Goal: Information Seeking & Learning: Learn about a topic

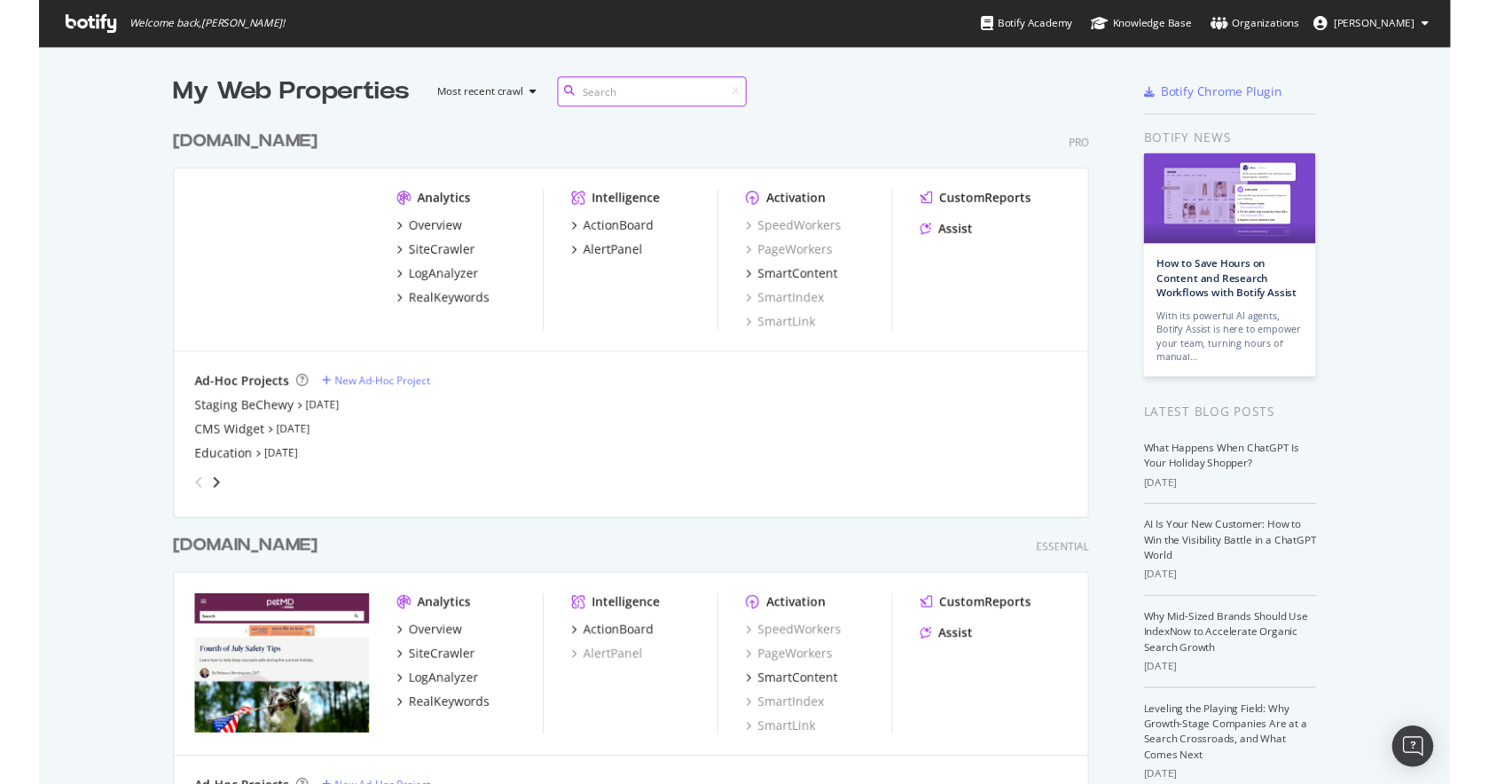
scroll to position [834, 959]
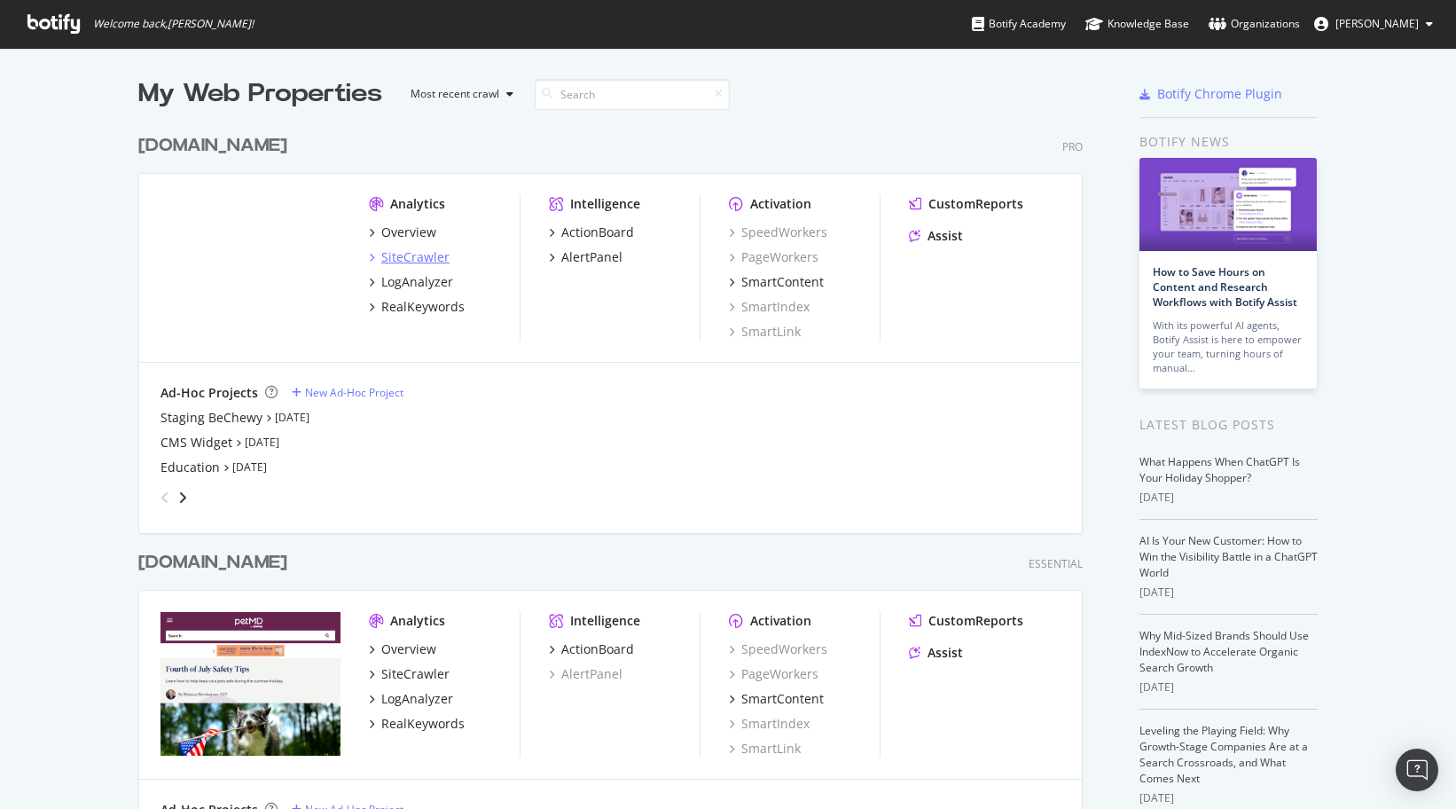
click at [410, 263] on div "SiteCrawler" at bounding box center [415, 257] width 68 height 18
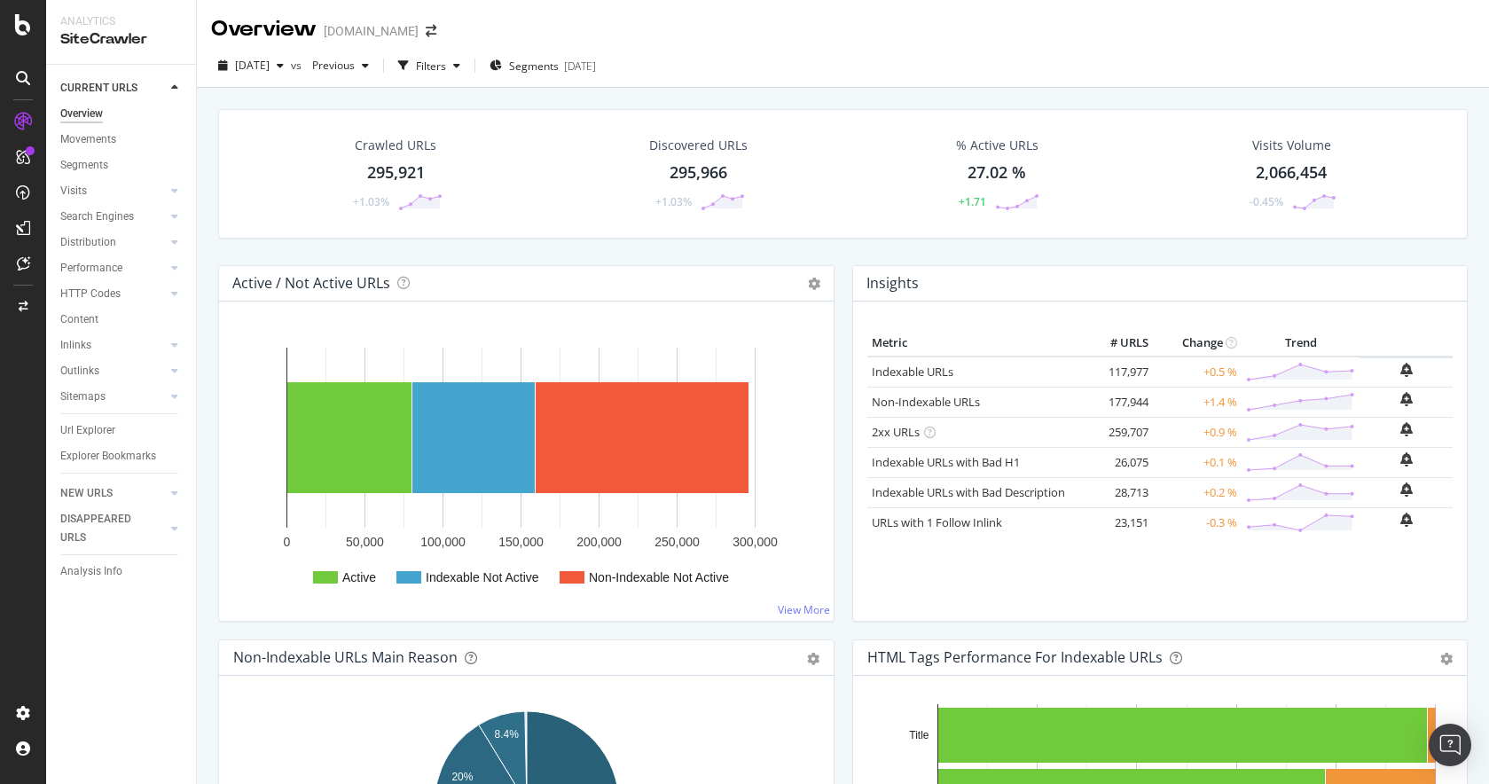
click at [709, 259] on div "Crawled URLs 295,921 +1.03% Discovered URLs 295,966 +1.03% % Active URLs 27.02 …" at bounding box center [842, 187] width 1267 height 156
click at [393, 178] on div "295,921" at bounding box center [396, 172] width 58 height 23
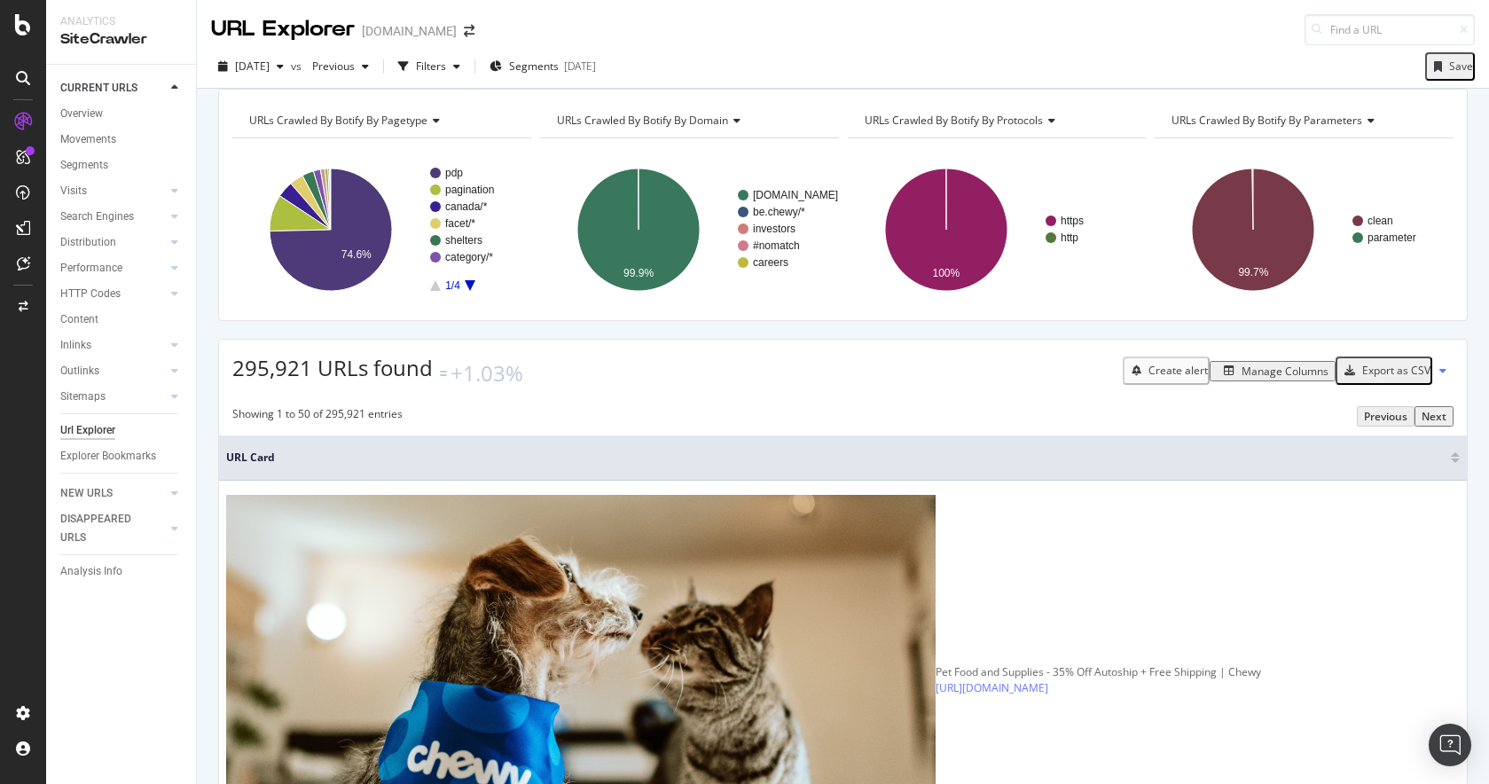
click at [748, 89] on div "URLs Crawled By Botify By pagetype Chart (by Value) Table Expand Export as CSV …" at bounding box center [843, 89] width 1292 height 0
click at [596, 68] on div "Segments [DATE]" at bounding box center [542, 66] width 106 height 15
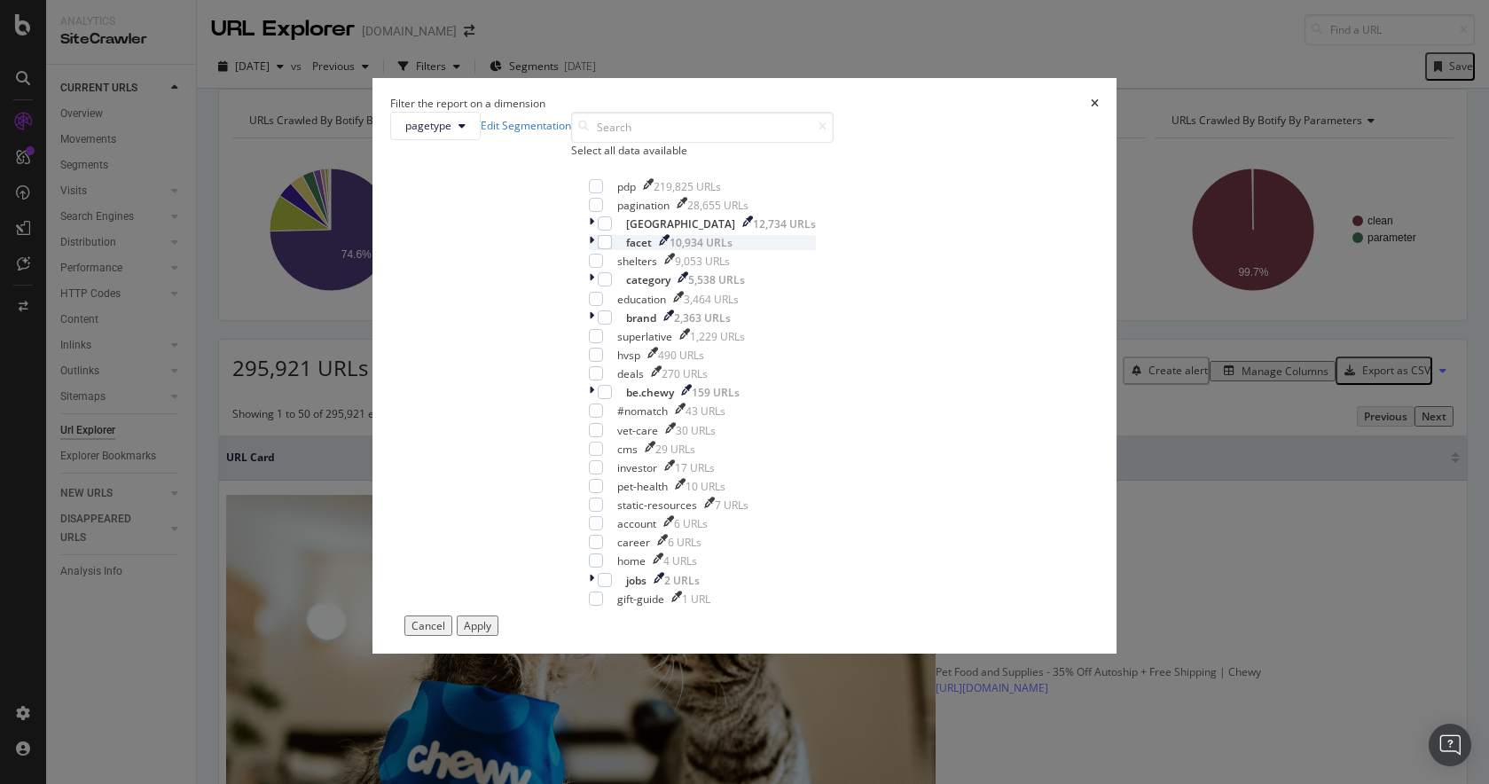
click at [589, 250] on div "modal" at bounding box center [593, 242] width 9 height 15
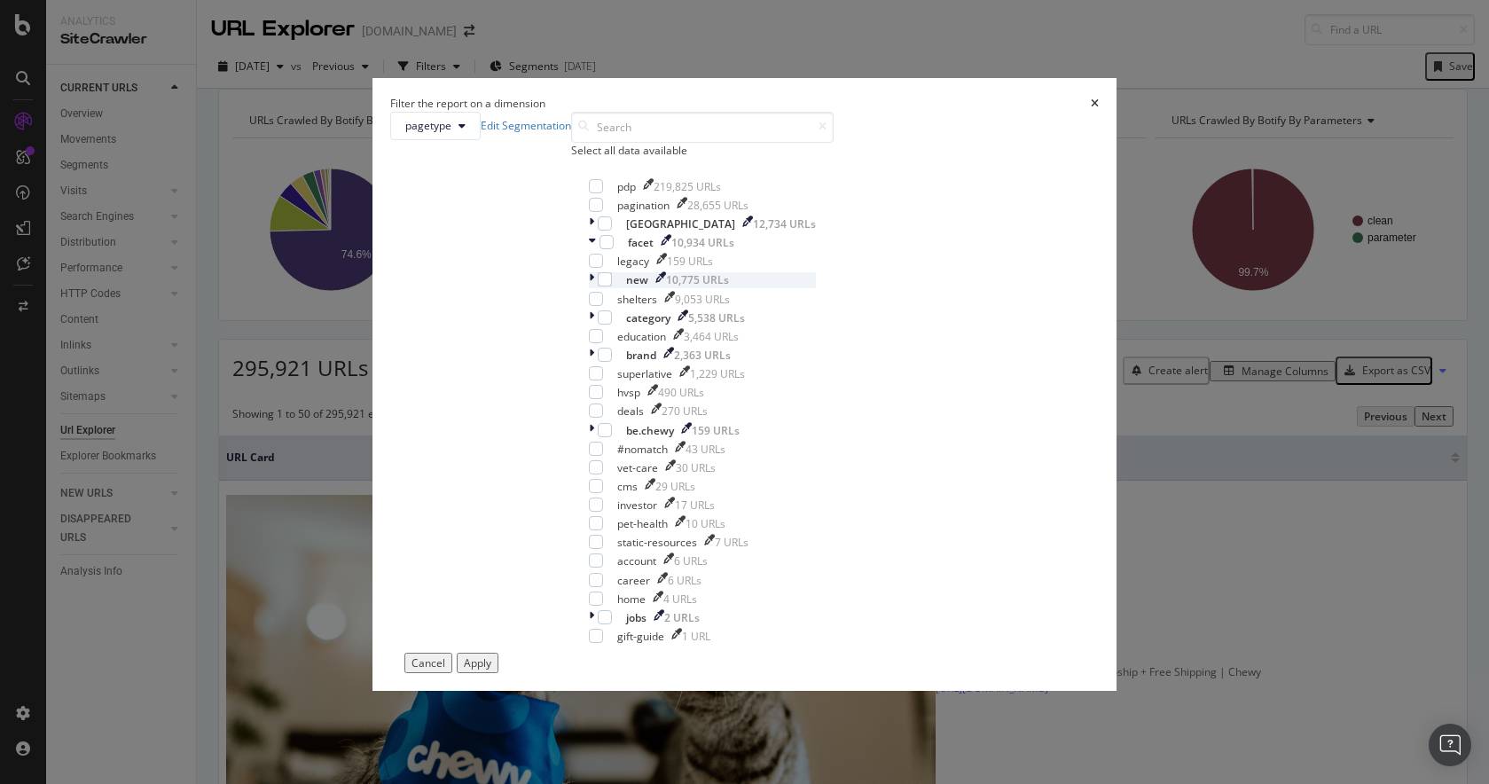
click at [589, 287] on icon "modal" at bounding box center [591, 279] width 5 height 15
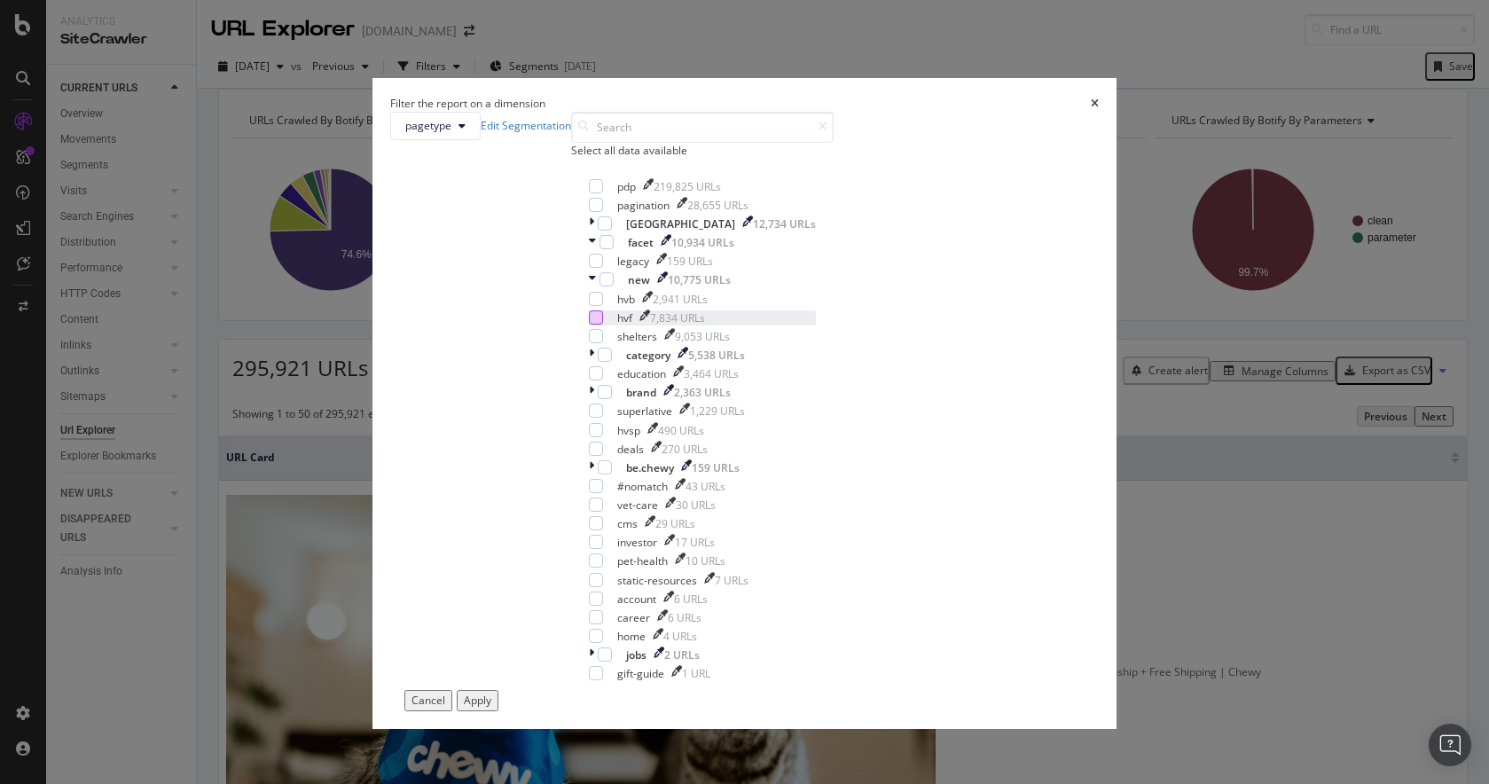
click at [603, 325] on div "modal" at bounding box center [596, 317] width 14 height 14
click at [491, 693] on div "Apply" at bounding box center [477, 700] width 27 height 15
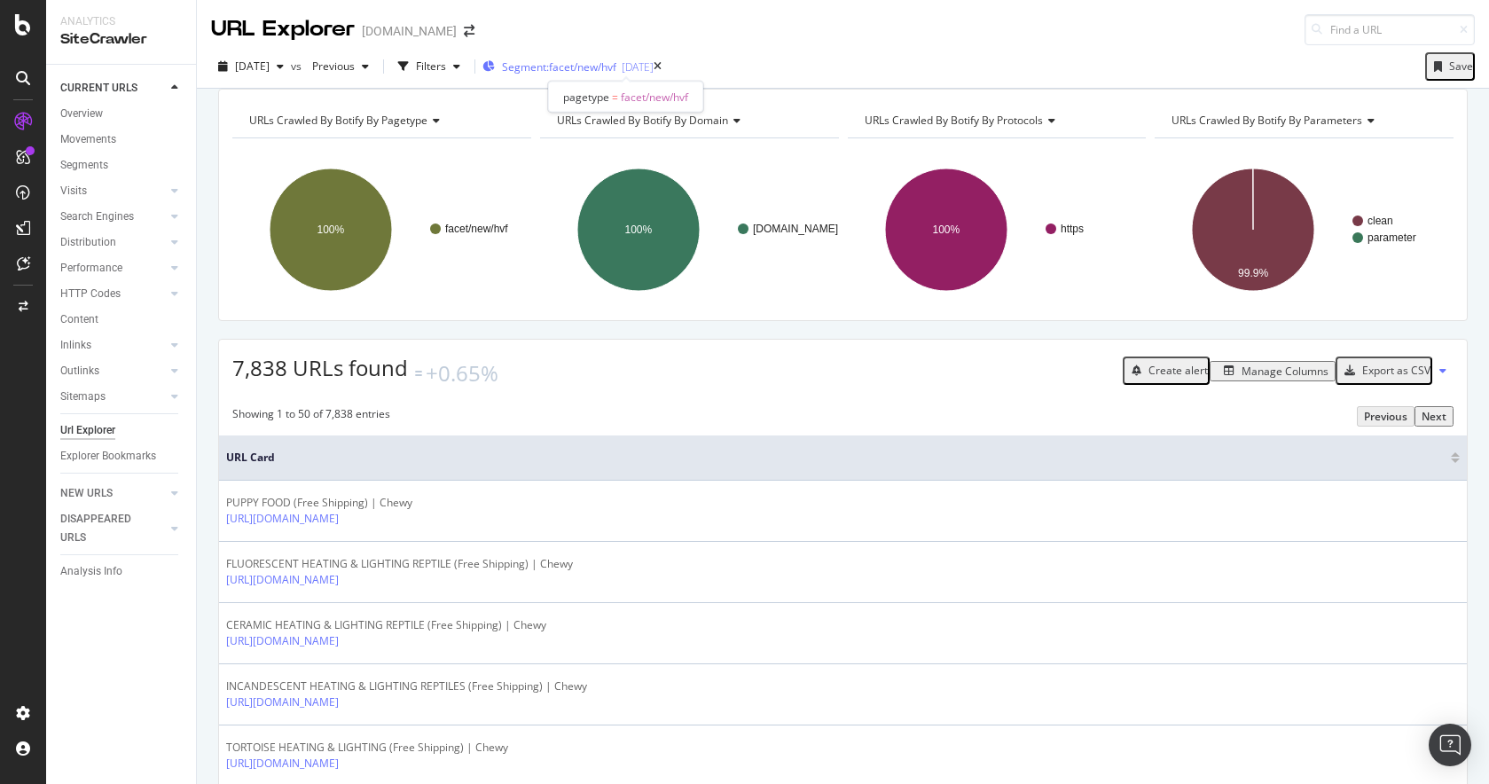
click at [602, 68] on span "Segment: facet/new/hvf" at bounding box center [559, 66] width 114 height 15
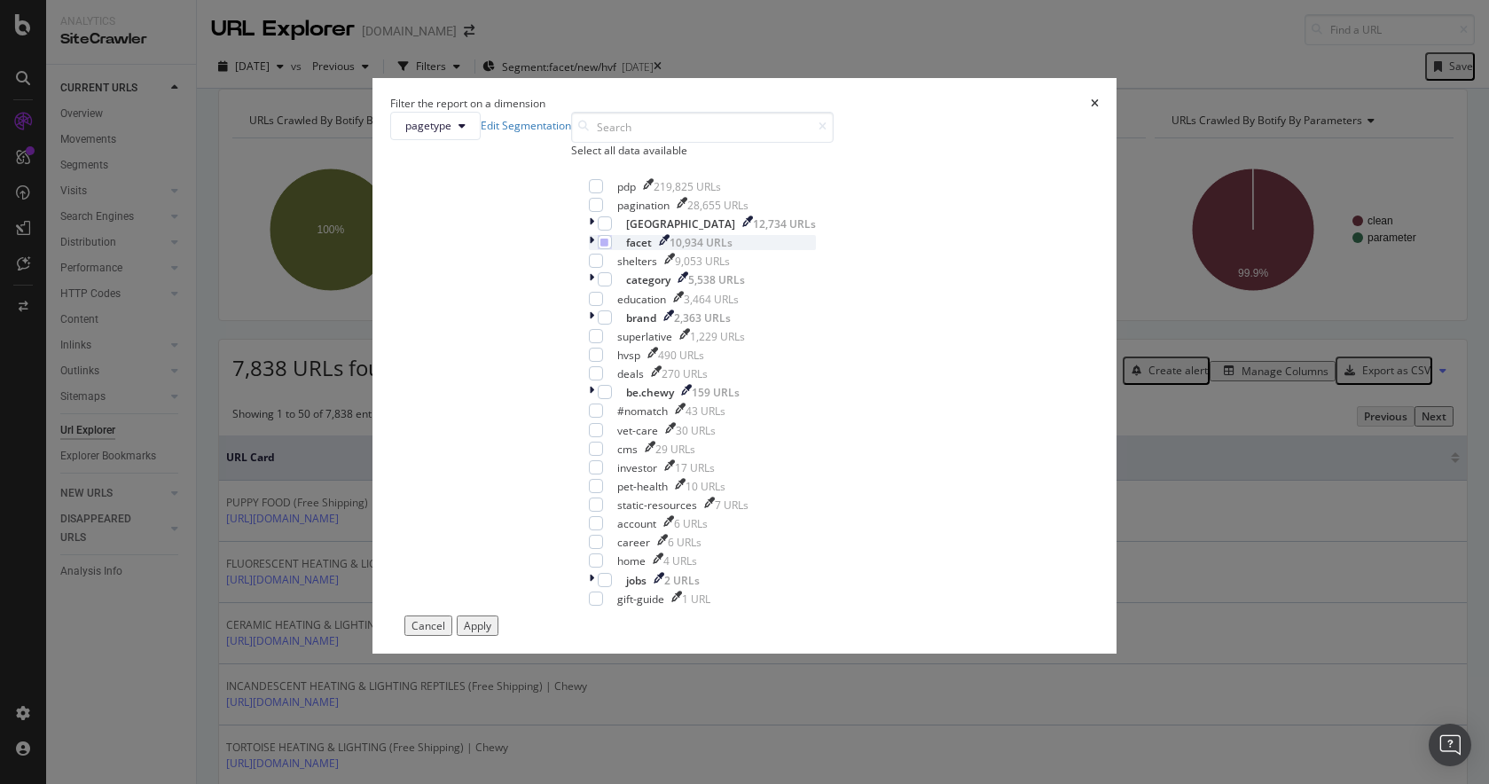
click at [589, 250] on icon "modal" at bounding box center [591, 242] width 5 height 15
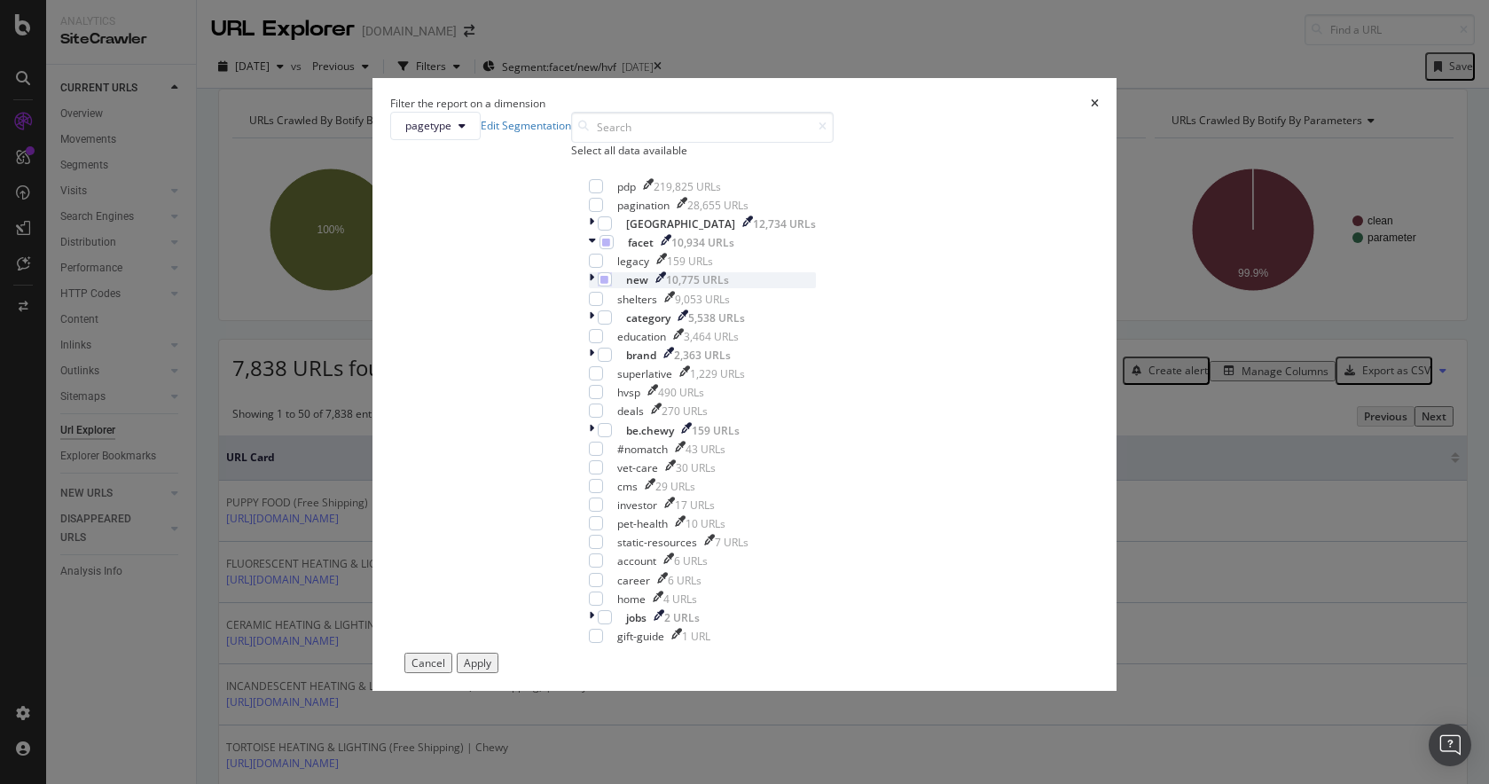
click at [590, 287] on div "modal" at bounding box center [593, 279] width 9 height 15
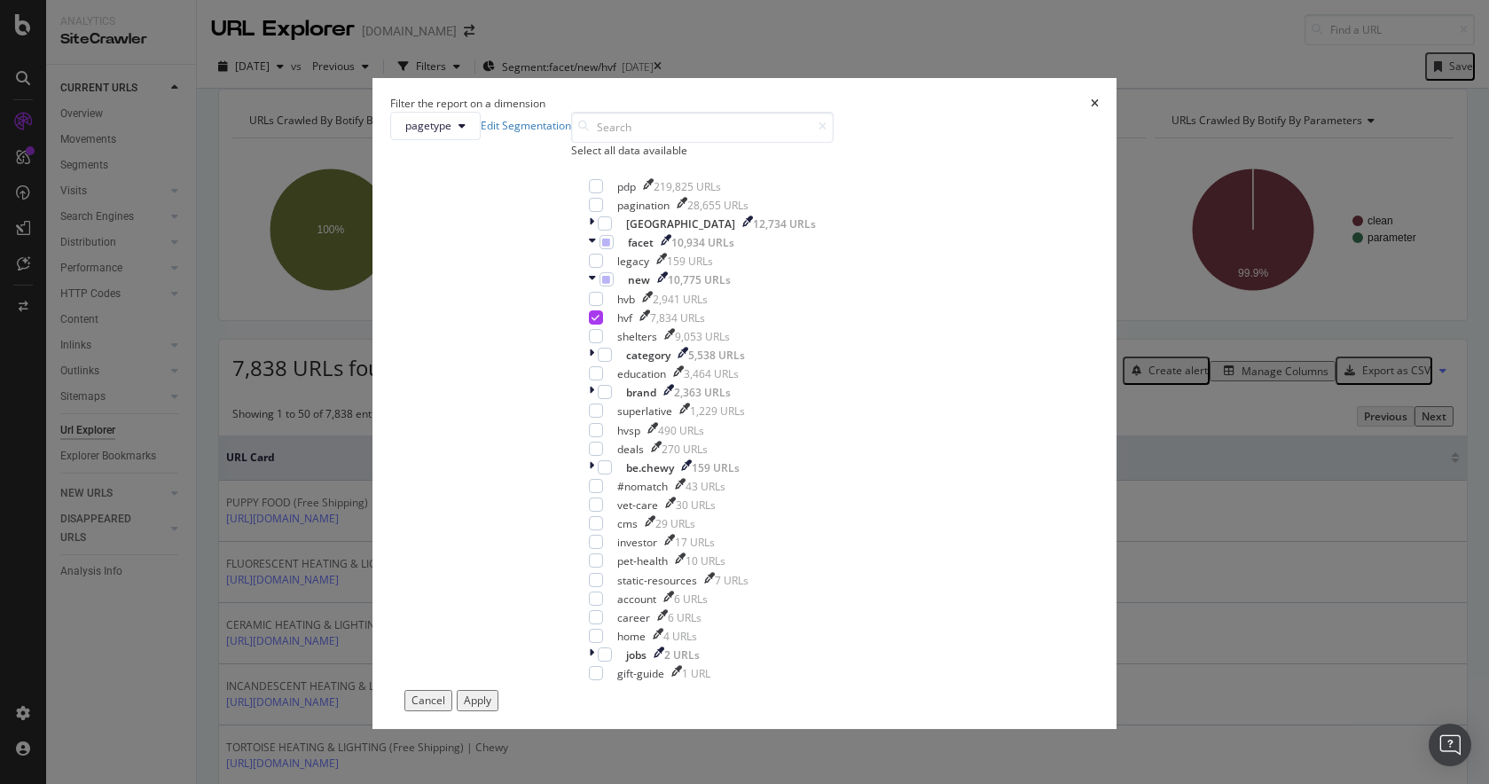
click at [440, 385] on div "Filter the report on a dimension pagetype Edit Segmentation Select all data ava…" at bounding box center [744, 392] width 1489 height 784
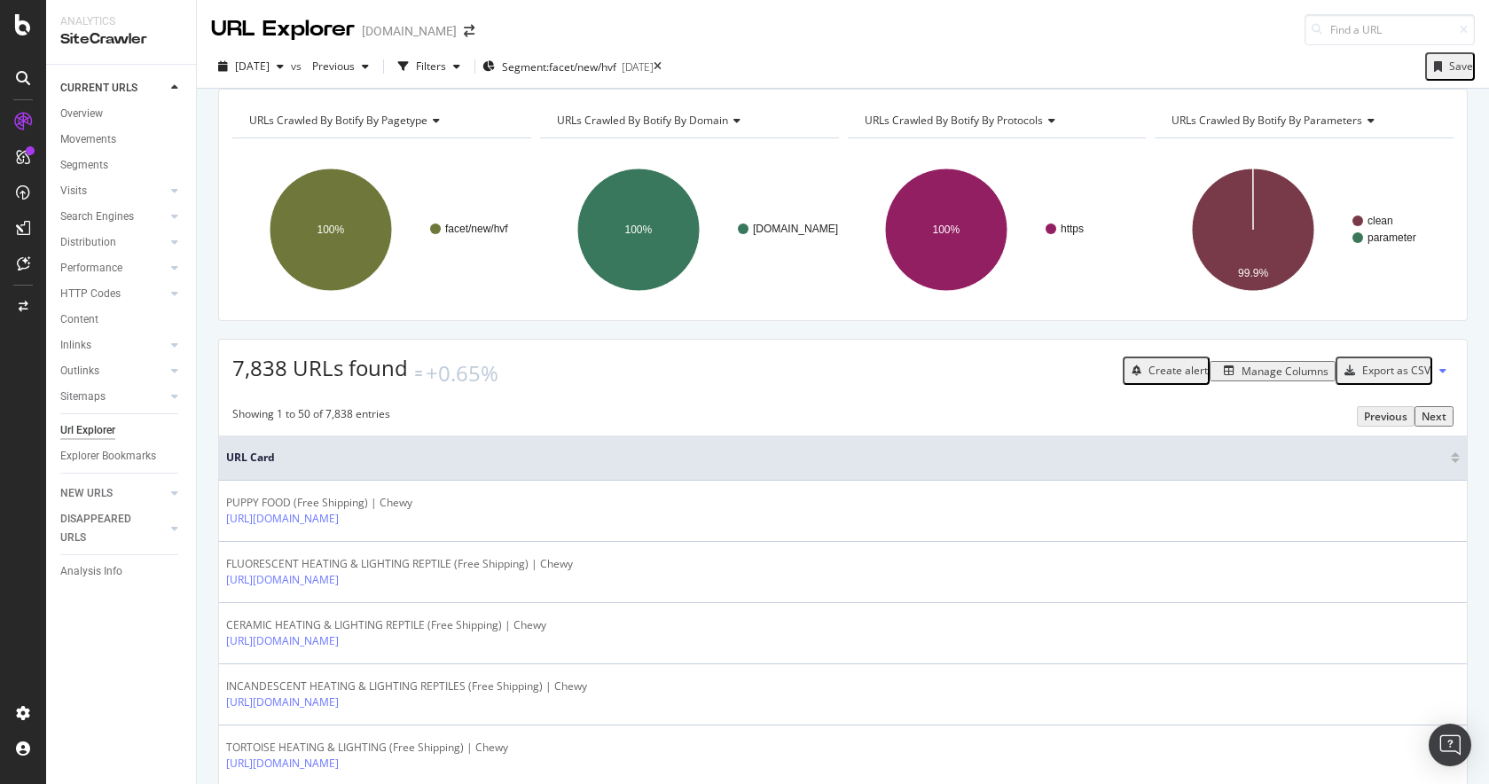
click at [1305, 379] on div "Manage Columns" at bounding box center [1284, 371] width 87 height 15
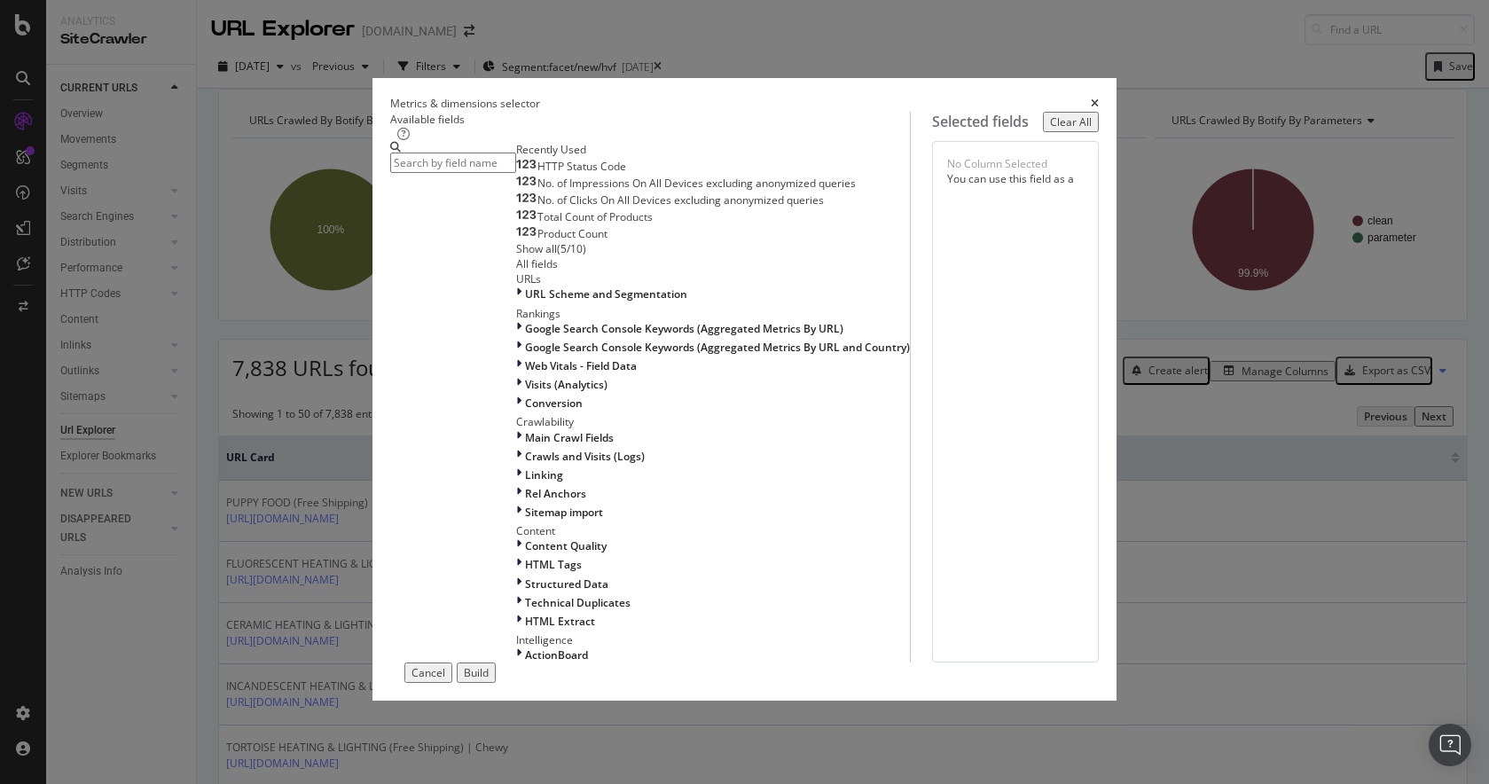
click at [445, 680] on div "Cancel" at bounding box center [428, 672] width 34 height 15
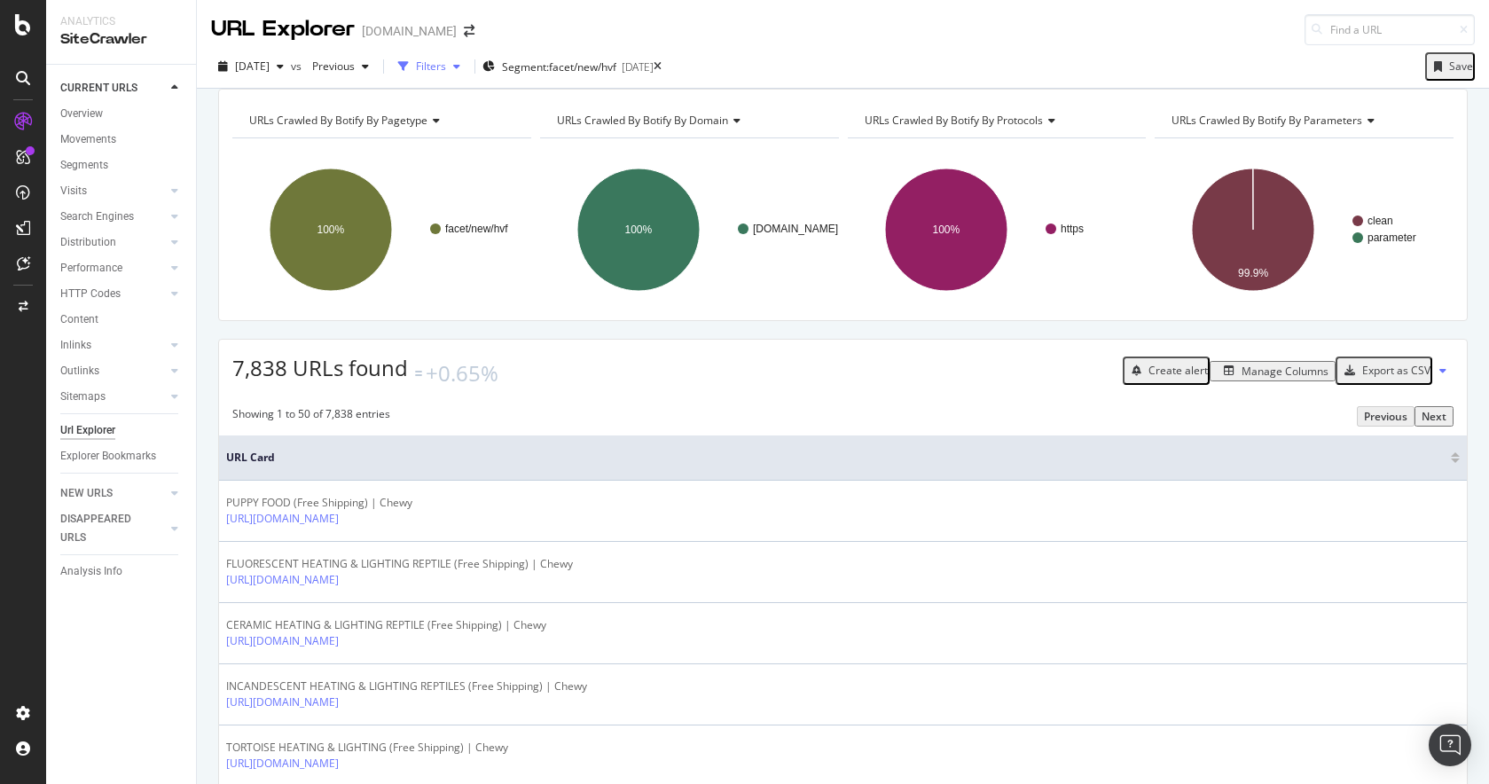
click at [446, 69] on div "Filters" at bounding box center [431, 66] width 30 height 15
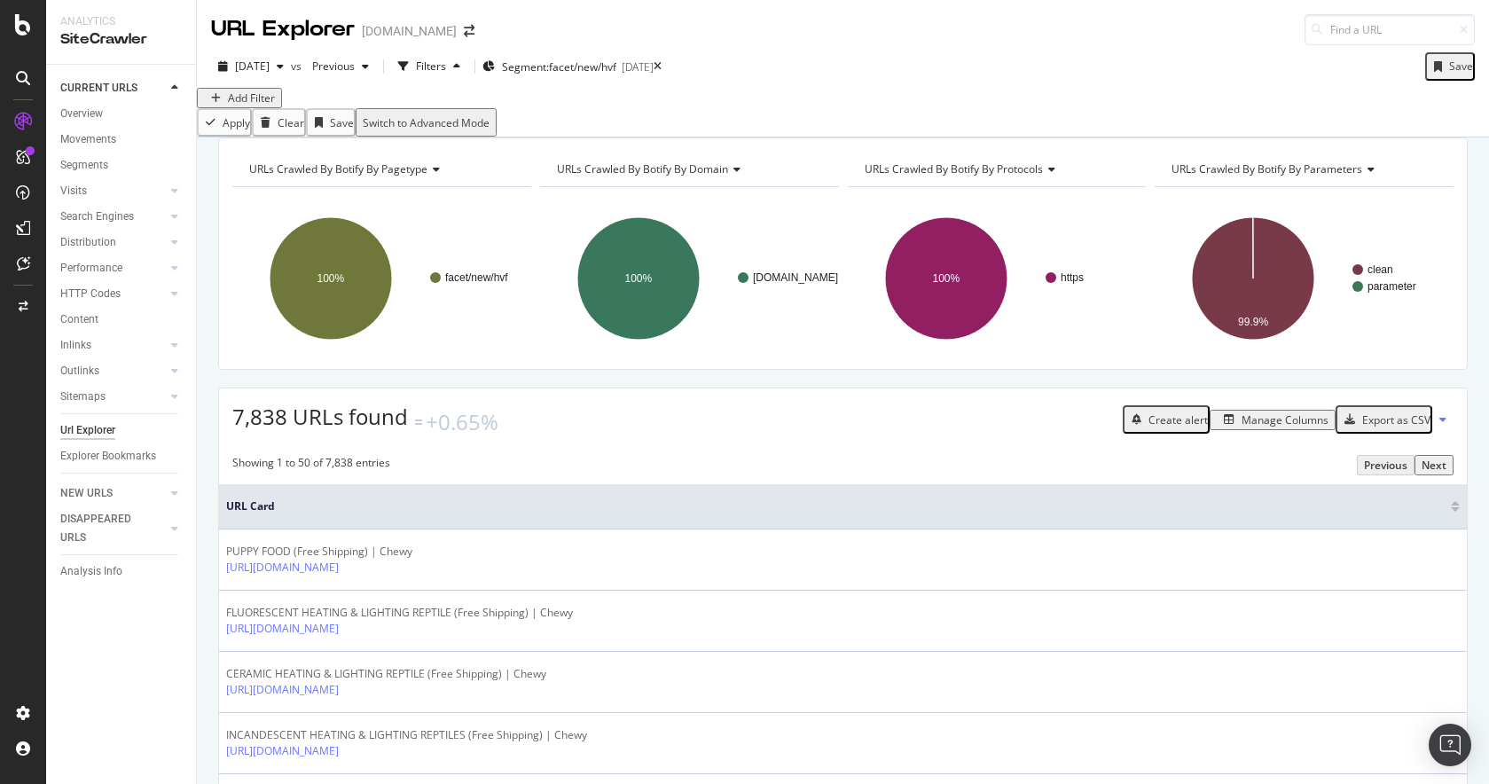
click at [275, 106] on div "Add Filter" at bounding box center [251, 97] width 47 height 15
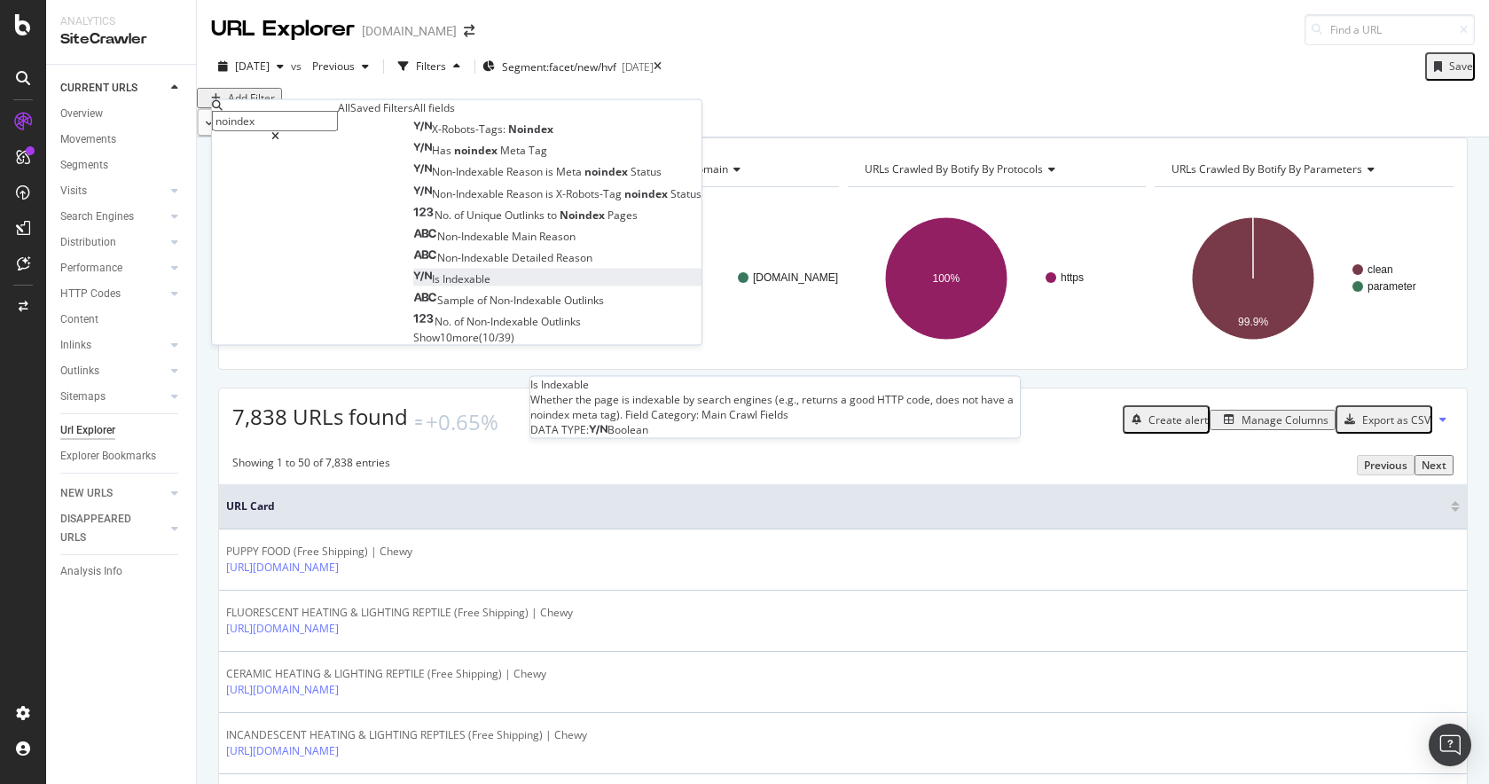
type input "noindex"
click at [413, 286] on div "Is Indexable" at bounding box center [451, 278] width 77 height 15
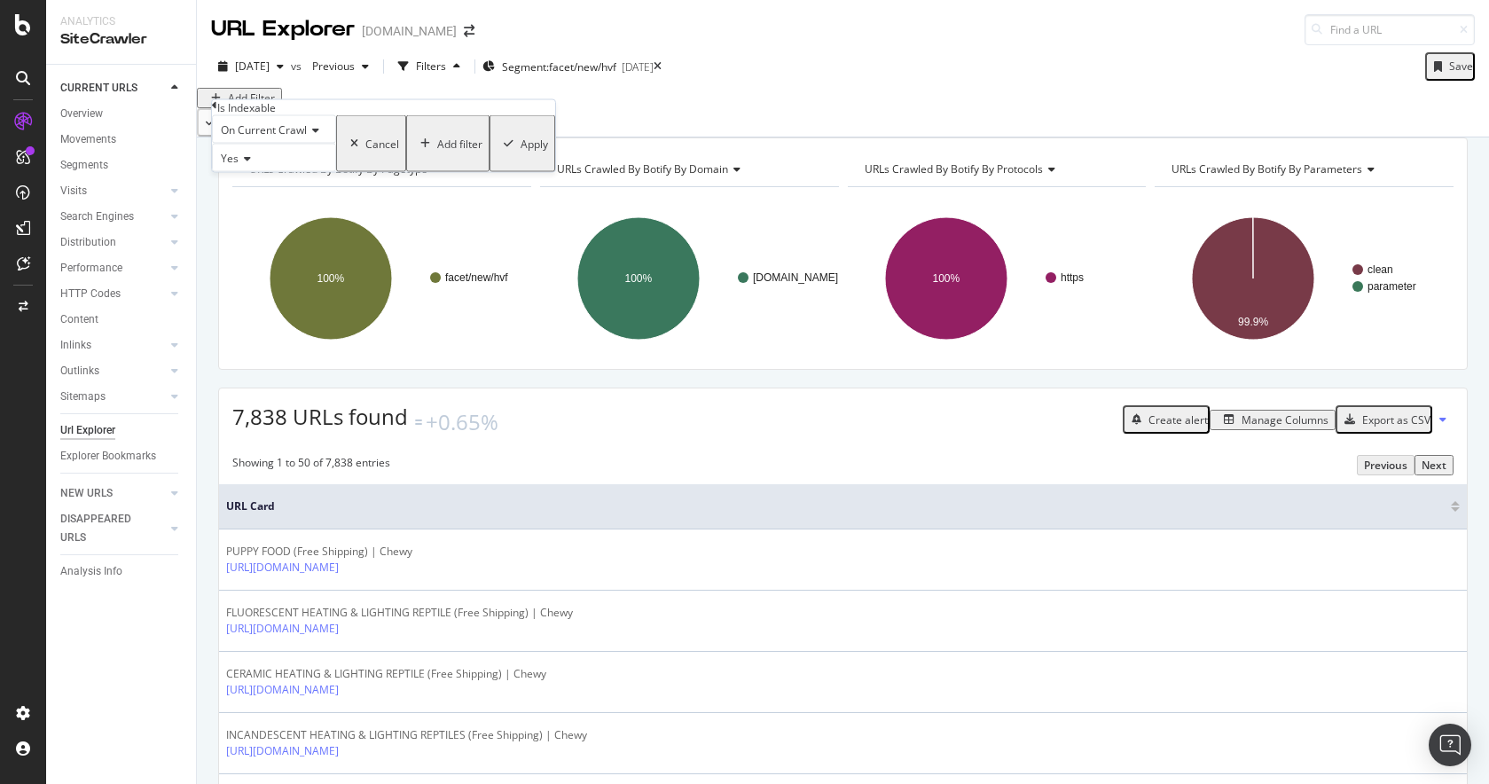
click at [239, 166] on span "Yes" at bounding box center [230, 158] width 18 height 15
click at [271, 209] on div "No" at bounding box center [274, 200] width 122 height 19
click at [521, 151] on div "Apply" at bounding box center [534, 143] width 27 height 15
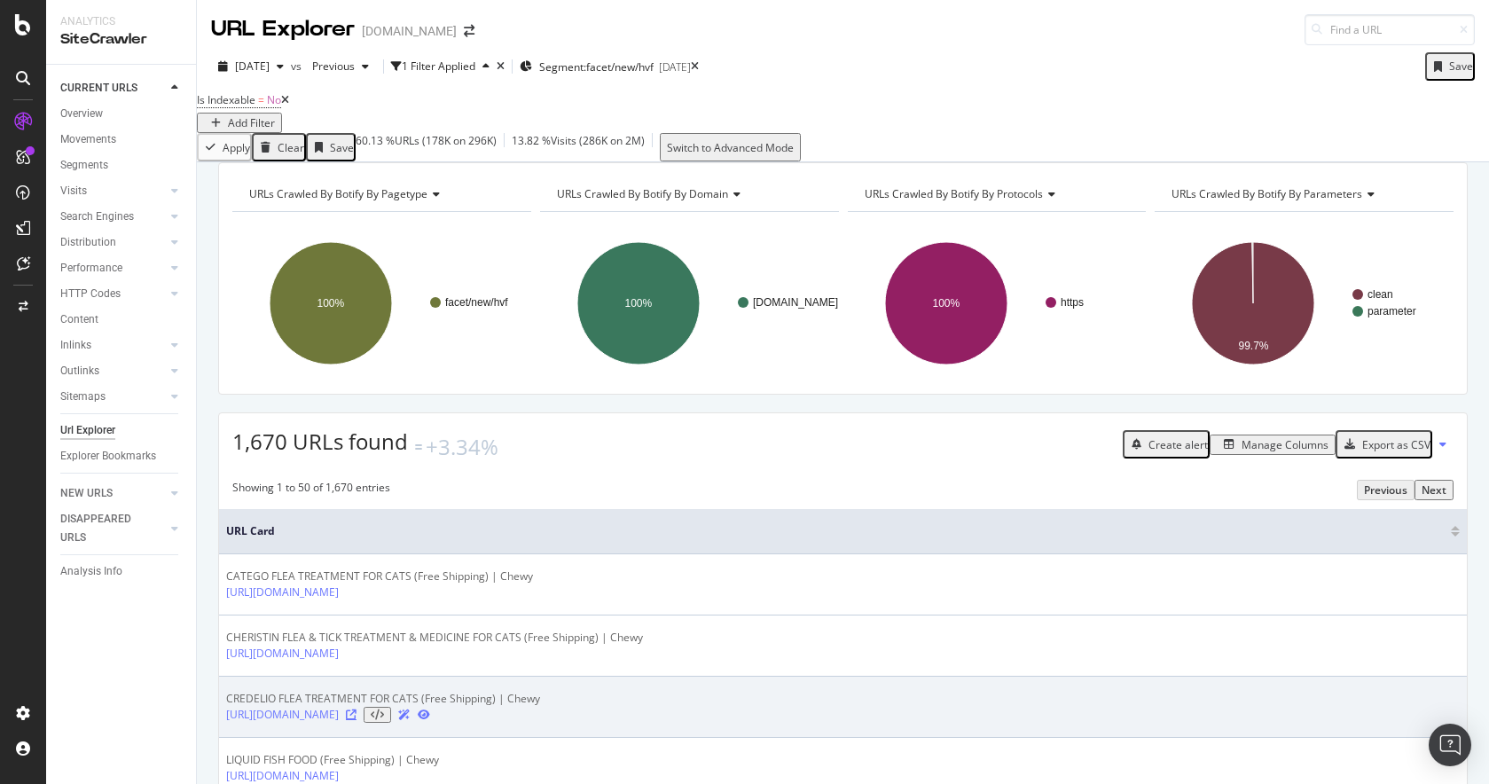
click at [356, 720] on icon at bounding box center [351, 714] width 11 height 11
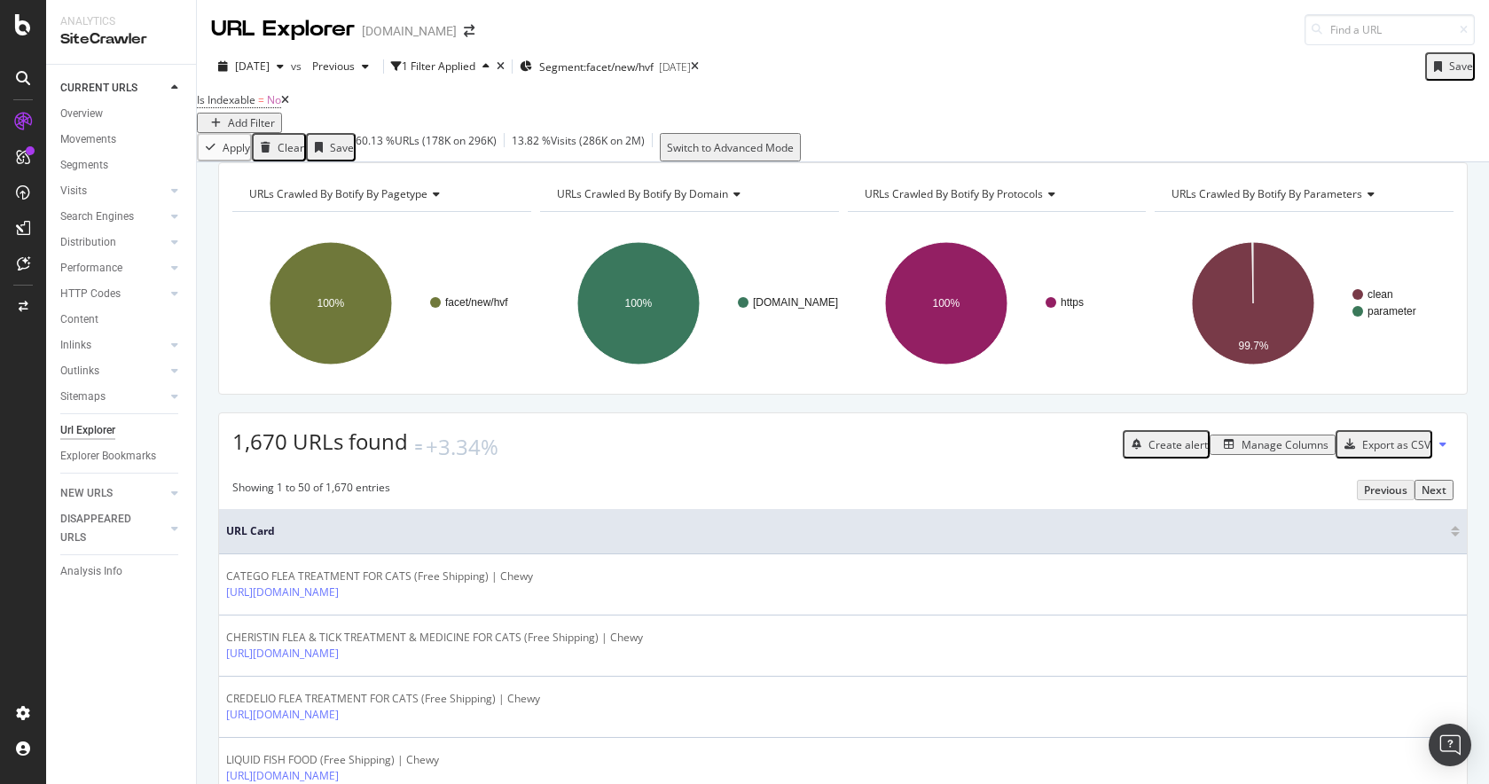
click at [1249, 452] on div "Manage Columns" at bounding box center [1284, 444] width 87 height 15
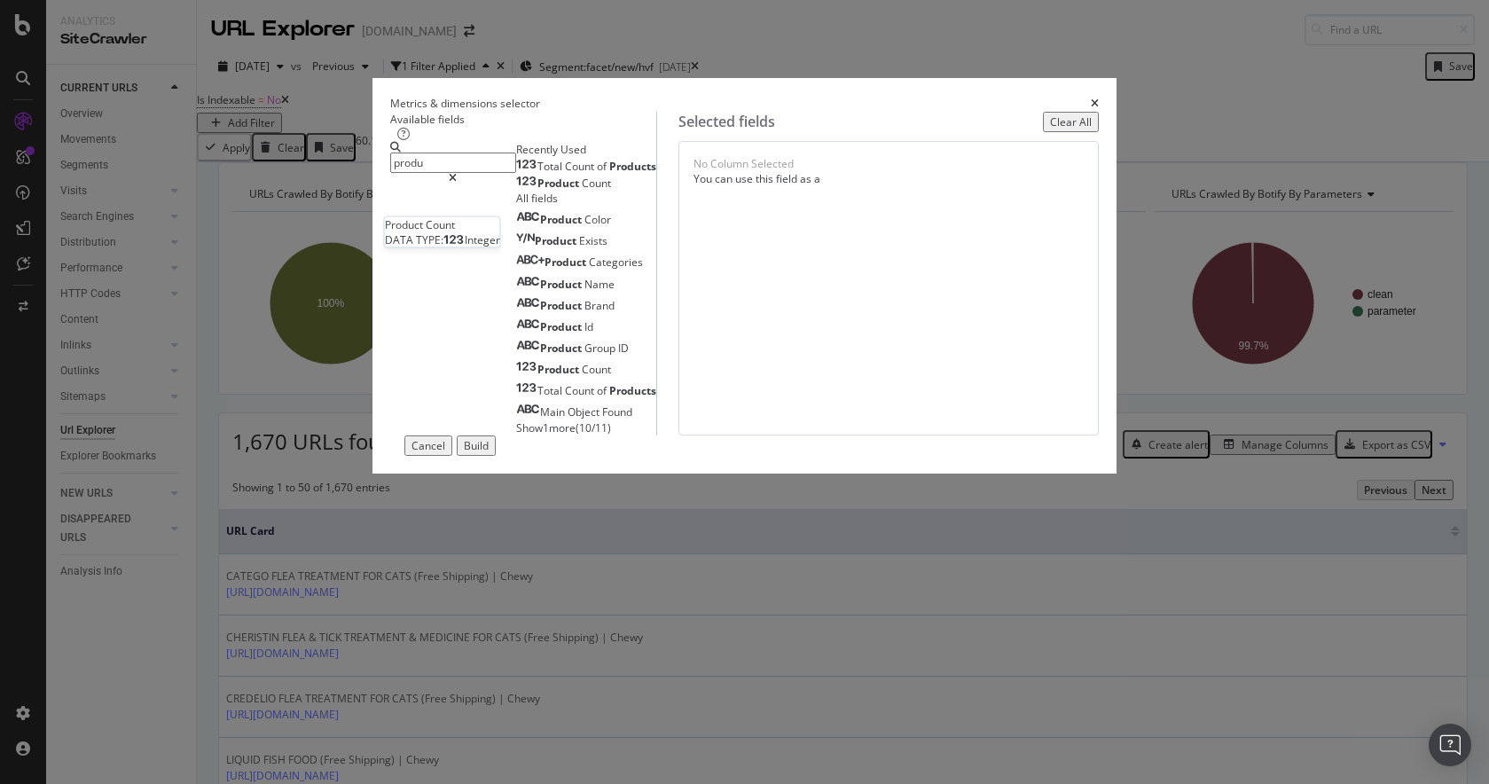
type input "produ"
click at [516, 191] on div "Product Count" at bounding box center [563, 183] width 95 height 14
click at [609, 174] on span "Products" at bounding box center [632, 166] width 47 height 15
click at [489, 453] on div "Build" at bounding box center [476, 445] width 25 height 15
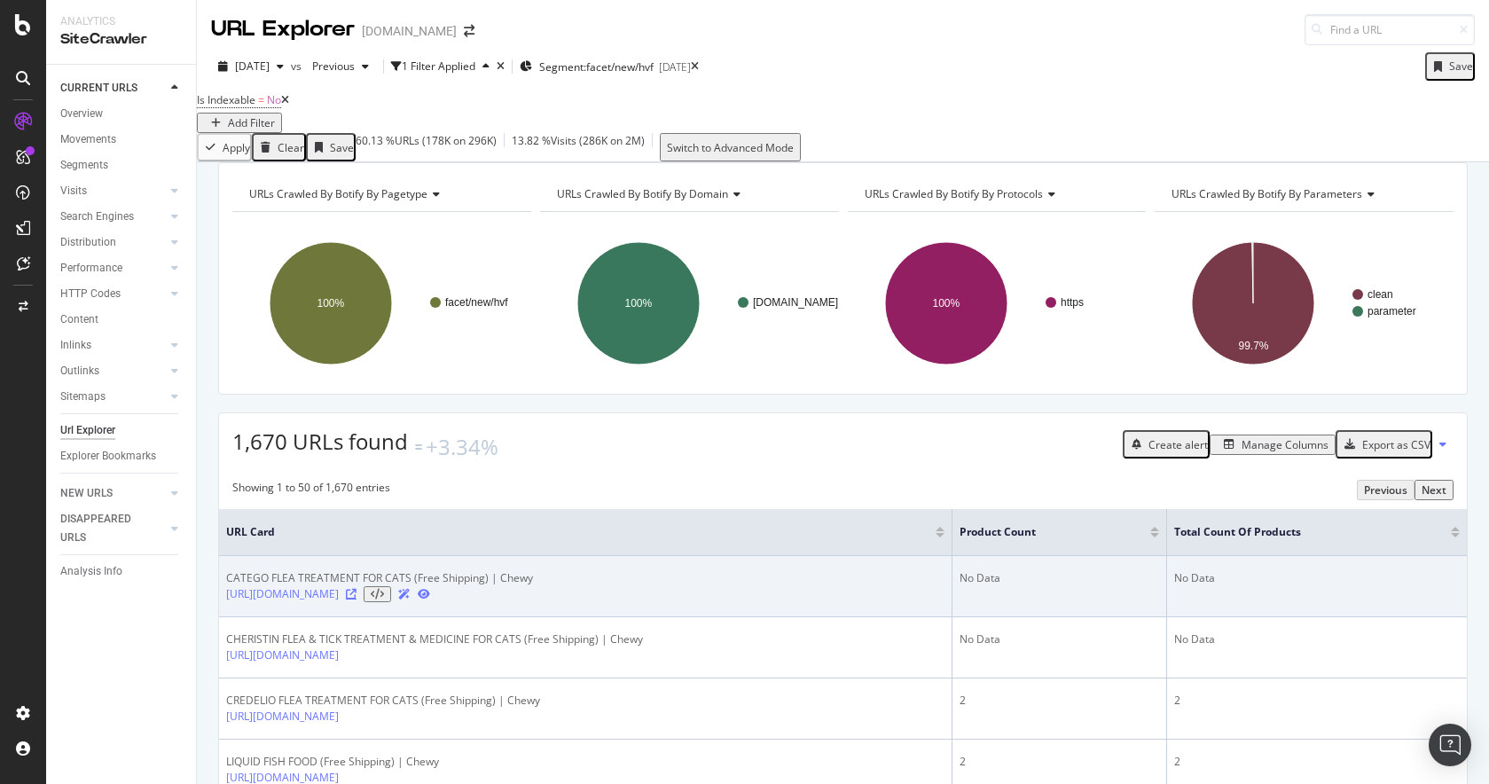
click at [356, 599] on icon at bounding box center [351, 594] width 11 height 11
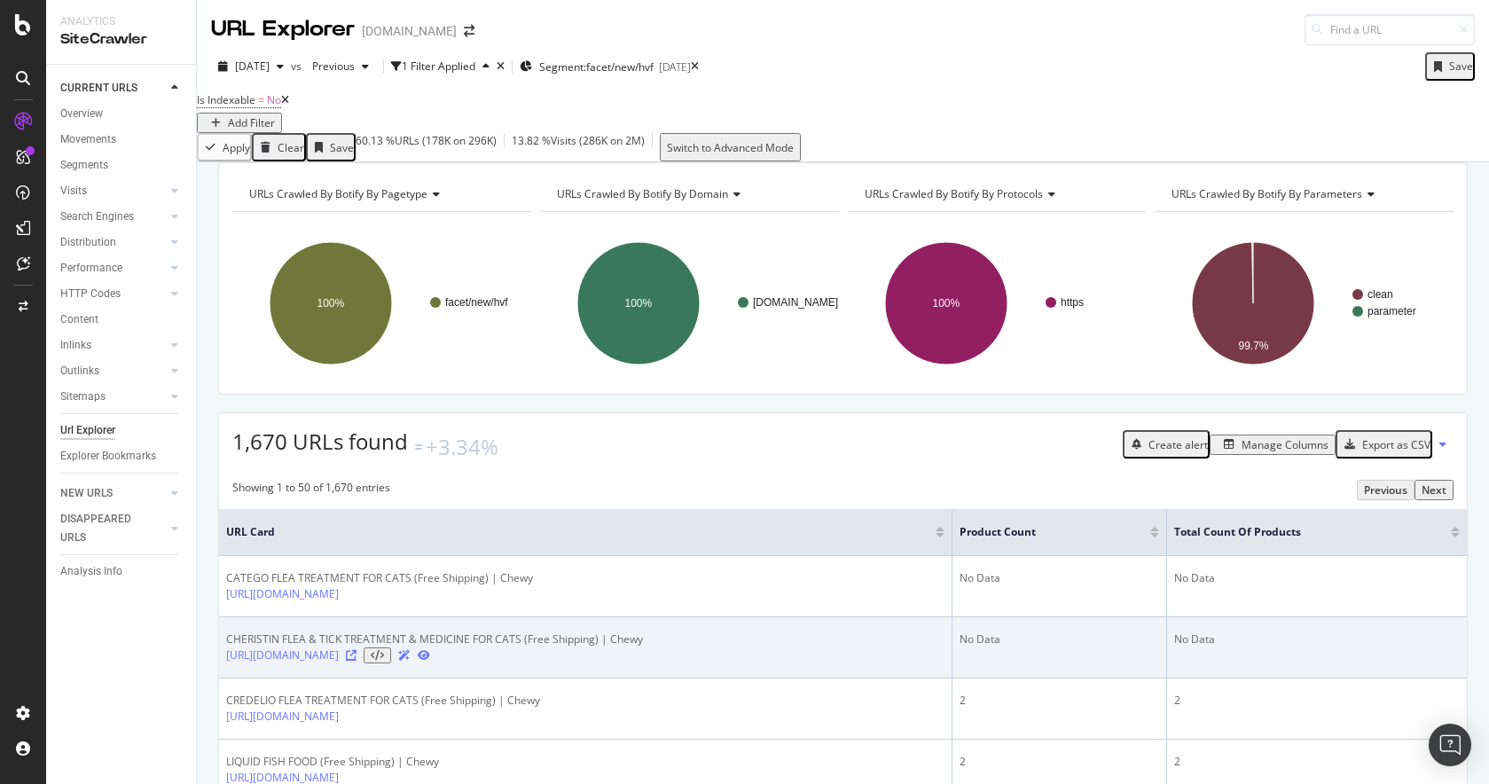
click at [356, 661] on icon at bounding box center [351, 655] width 11 height 11
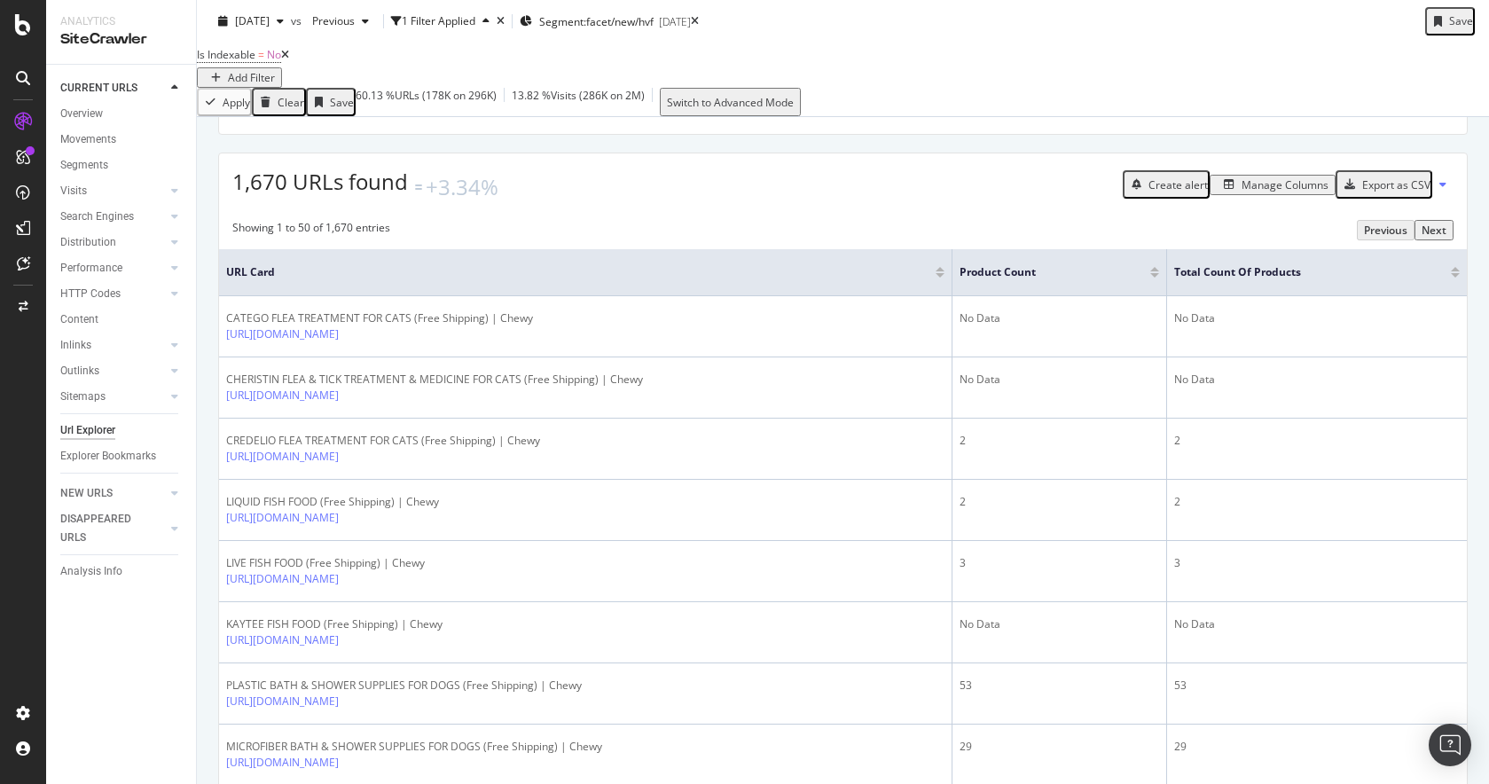
scroll to position [264, 0]
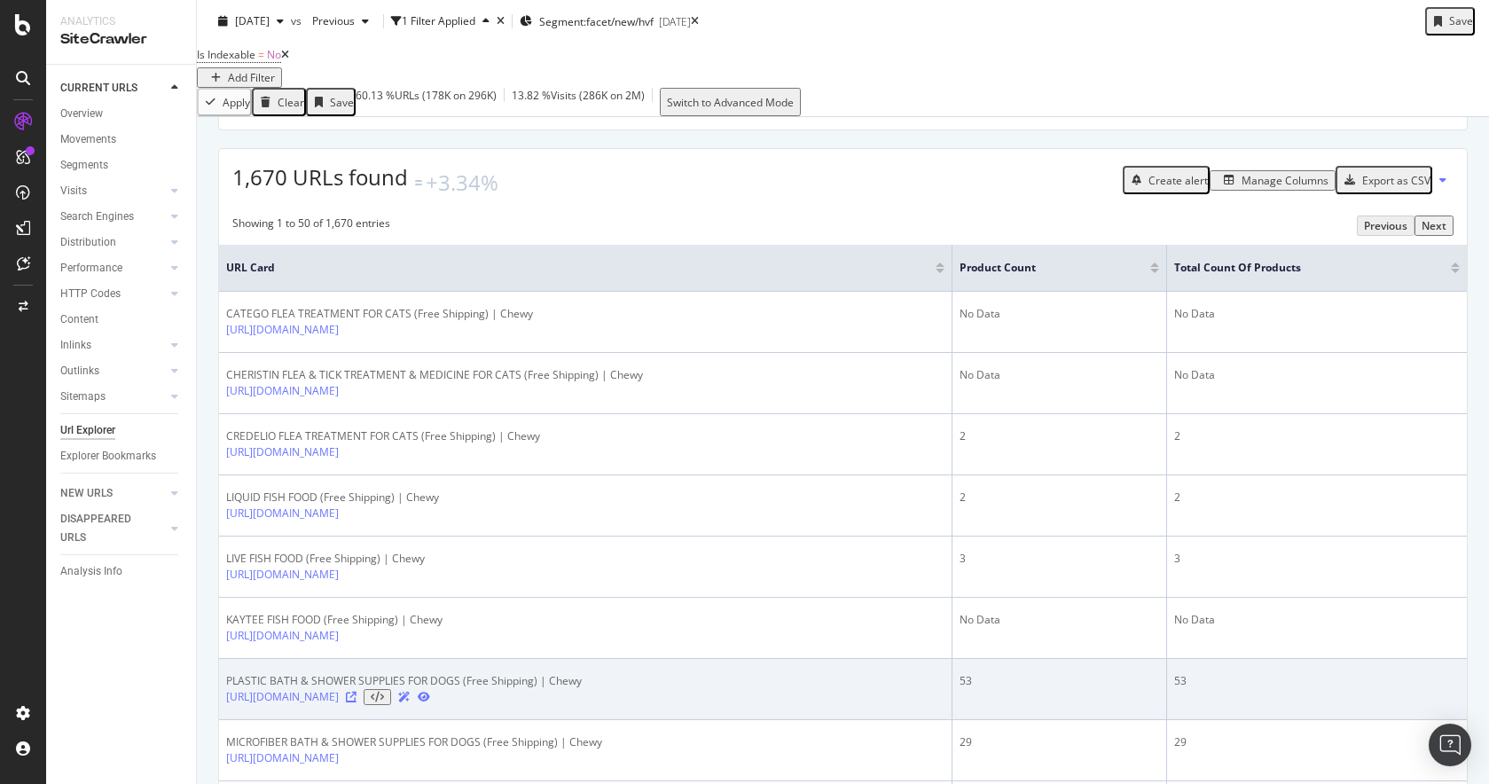
click at [356, 702] on icon at bounding box center [351, 697] width 11 height 11
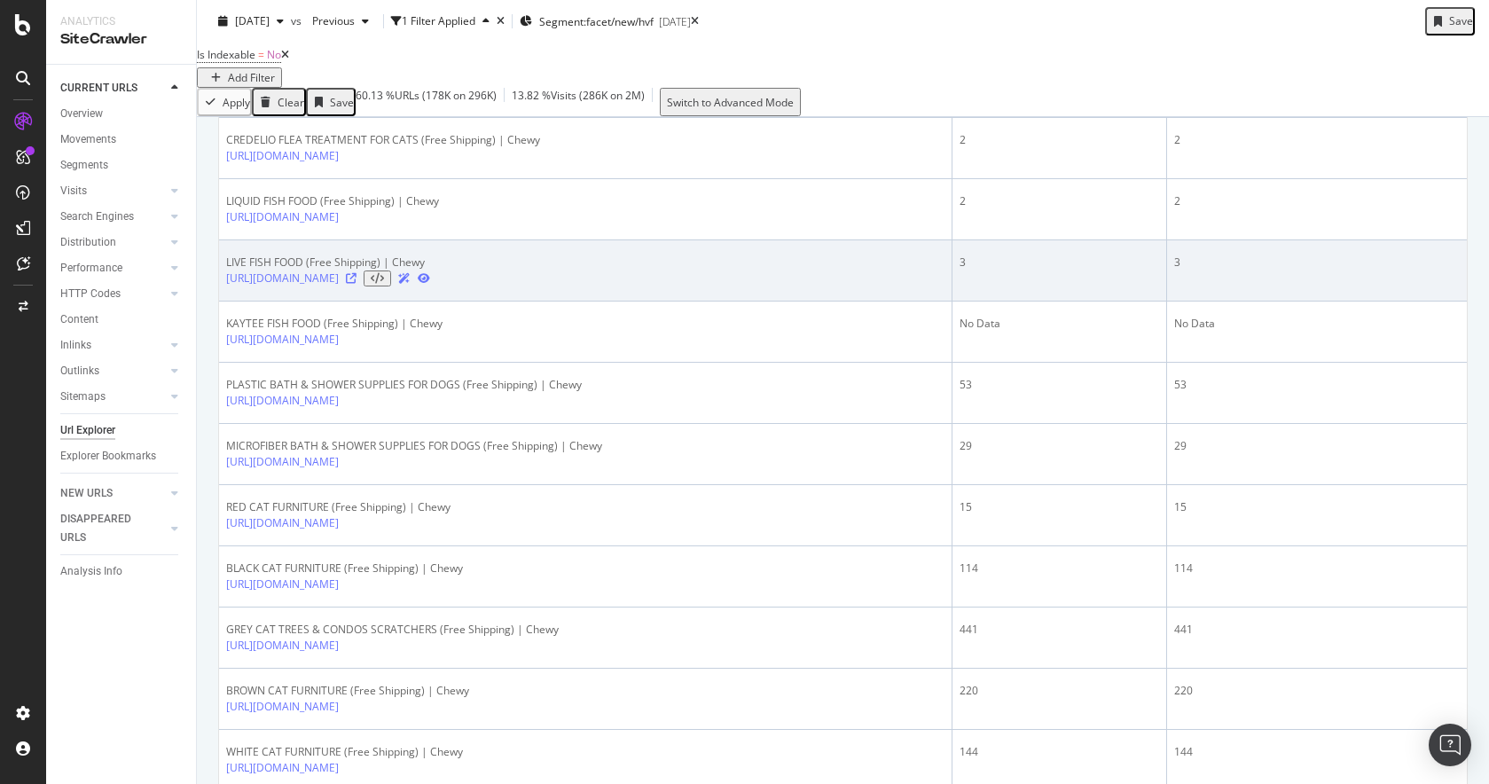
scroll to position [579, 0]
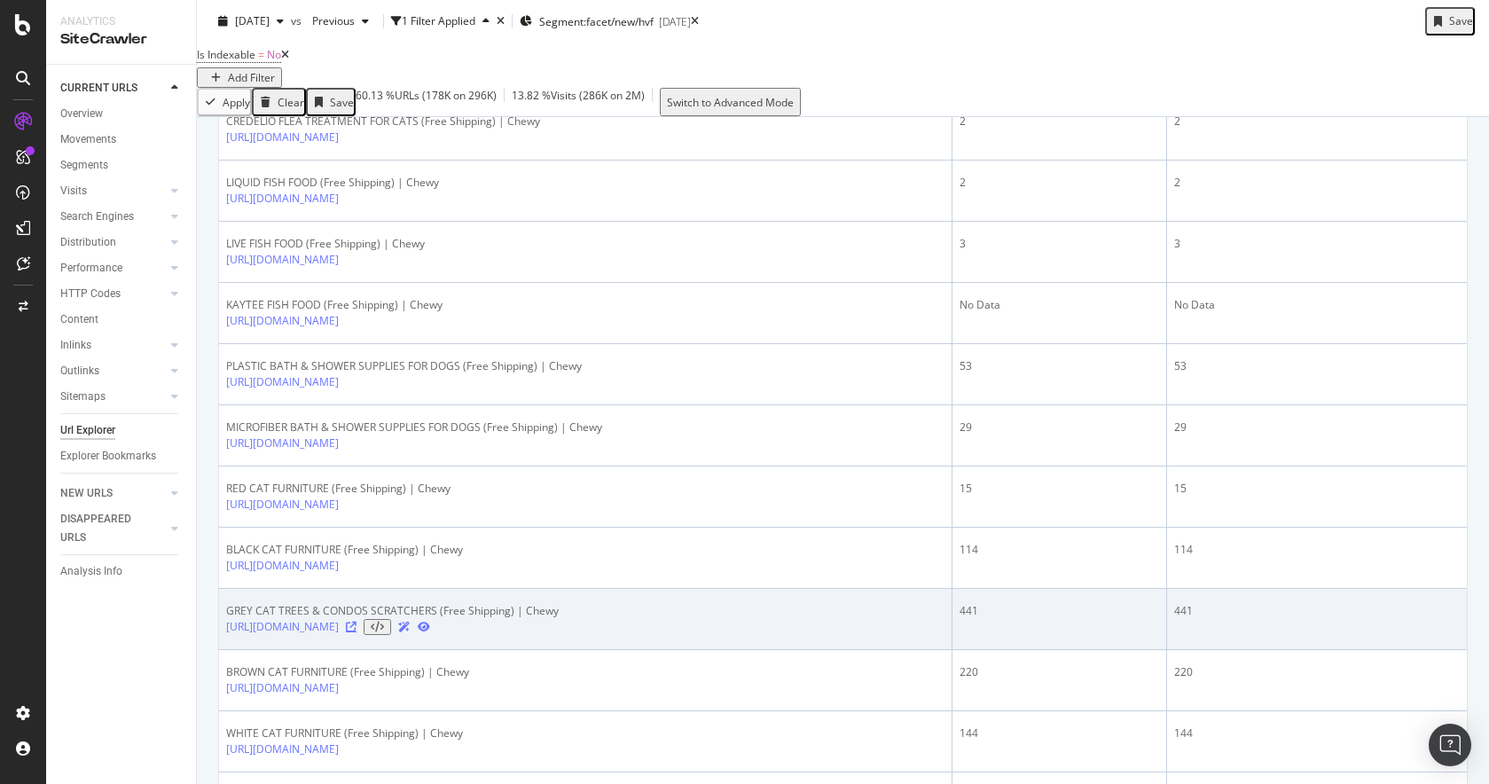
click at [356, 632] on icon at bounding box center [351, 627] width 11 height 11
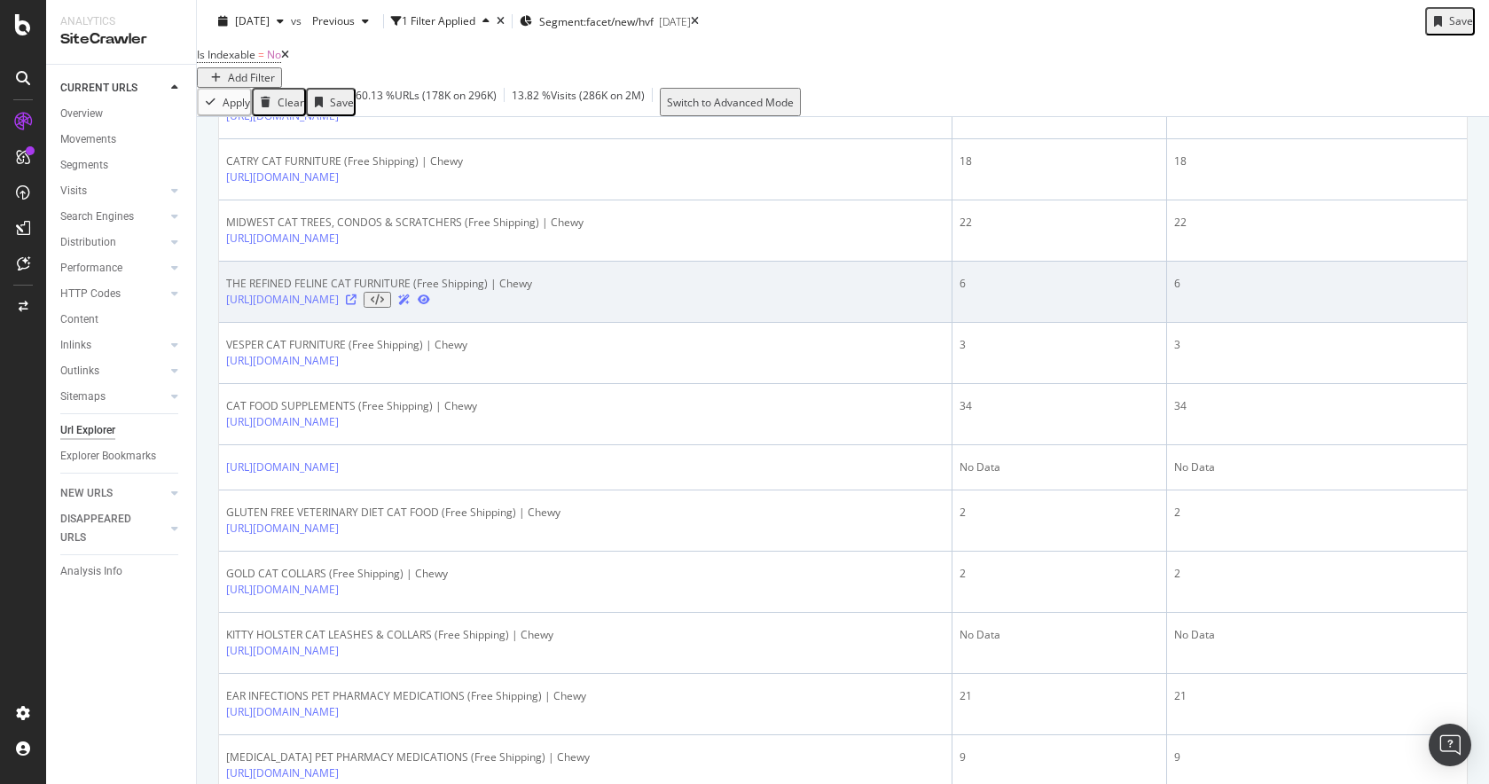
scroll to position [1828, 0]
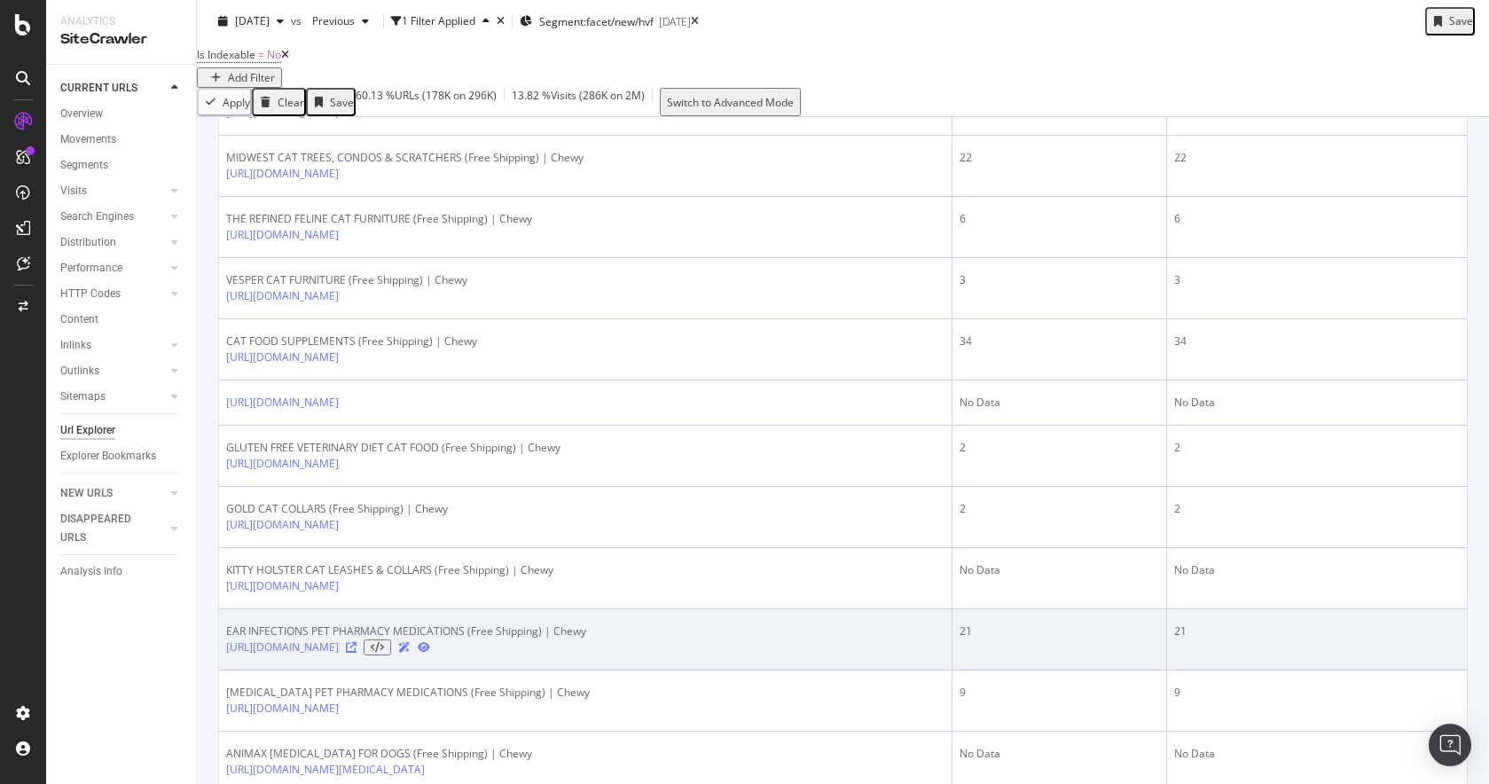
click at [356, 653] on icon at bounding box center [351, 647] width 11 height 11
